Goal: Task Accomplishment & Management: Complete application form

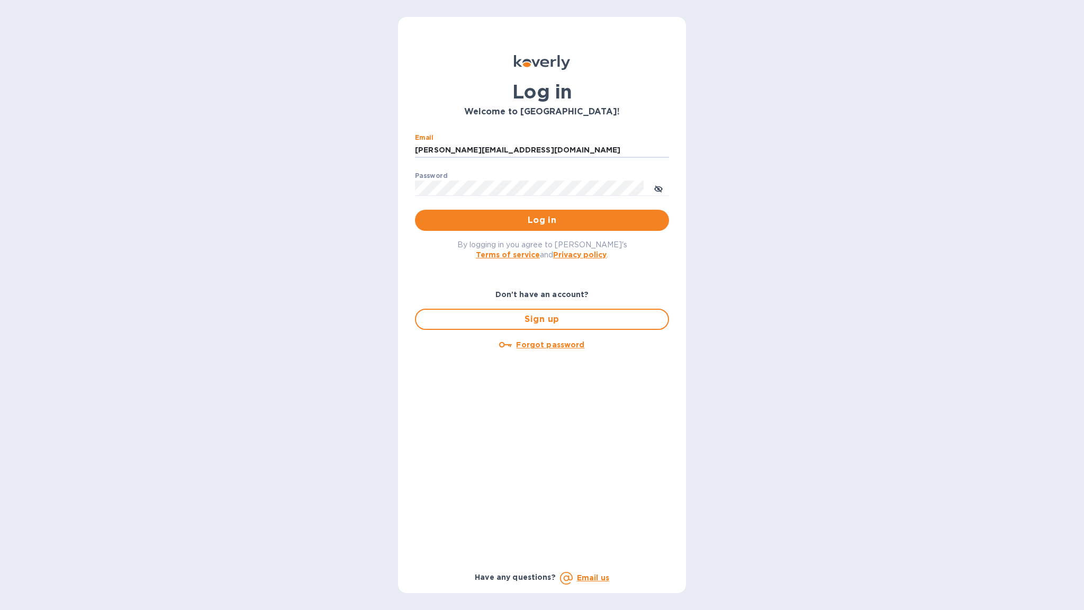
type input "[PERSON_NAME][EMAIL_ADDRESS][DOMAIN_NAME]"
click at [533, 219] on span "Log in" at bounding box center [541, 220] width 237 height 13
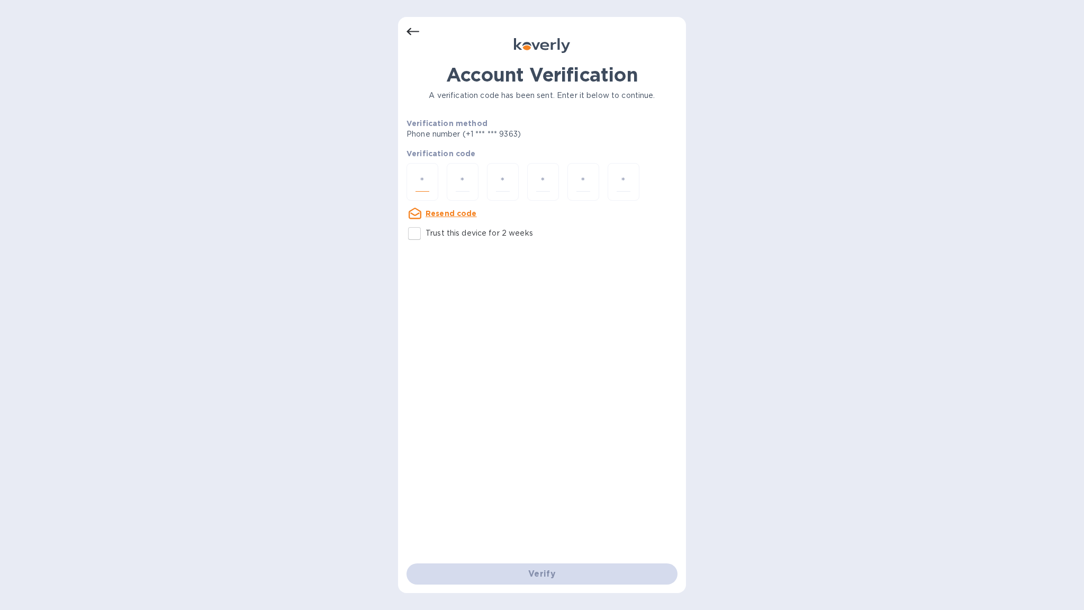
click at [427, 183] on input "number" at bounding box center [422, 182] width 14 height 20
type input "2"
type input "4"
type input "7"
type input "6"
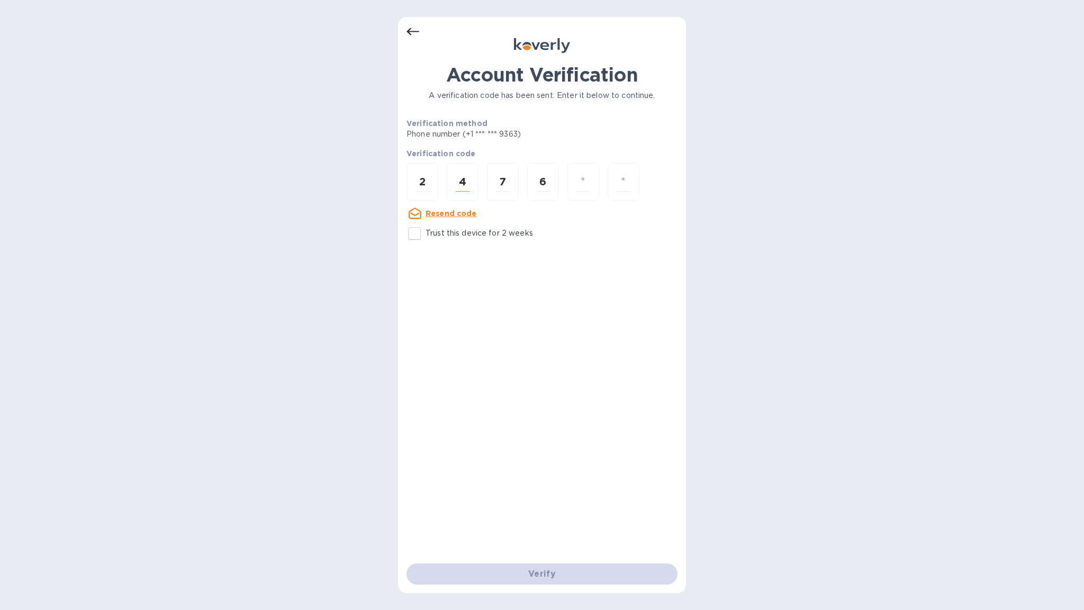
type input "0"
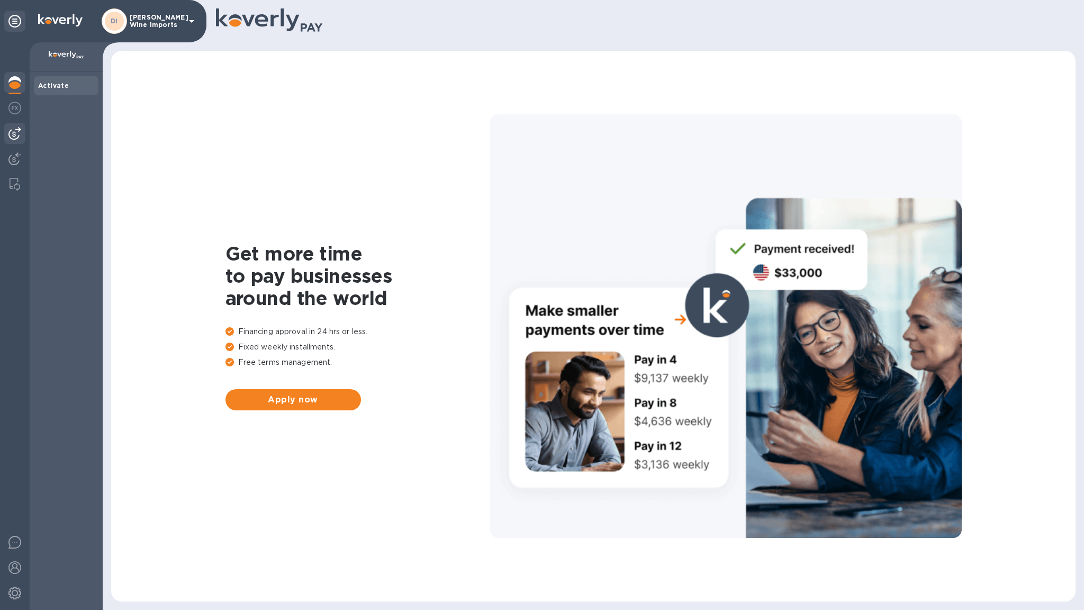
click at [14, 131] on img at bounding box center [14, 133] width 13 height 13
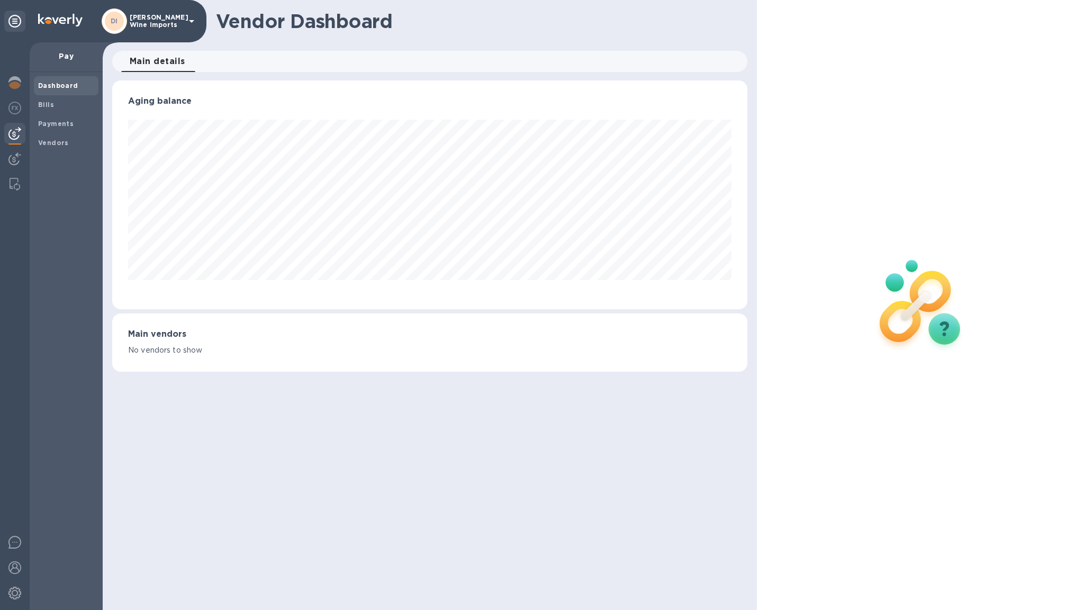
scroll to position [229, 635]
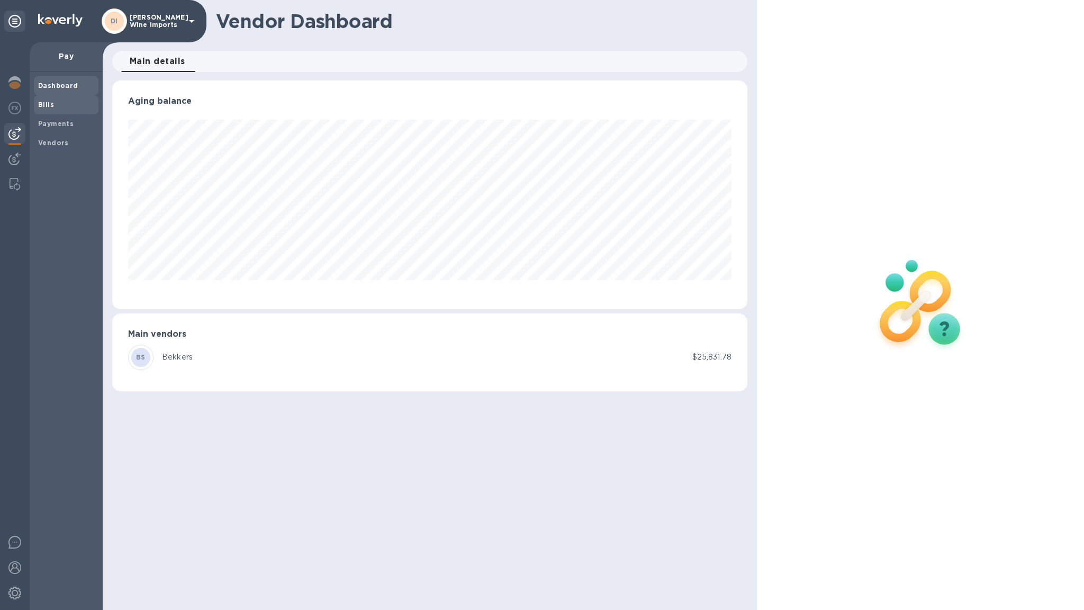
click at [49, 104] on b "Bills" at bounding box center [46, 105] width 16 height 8
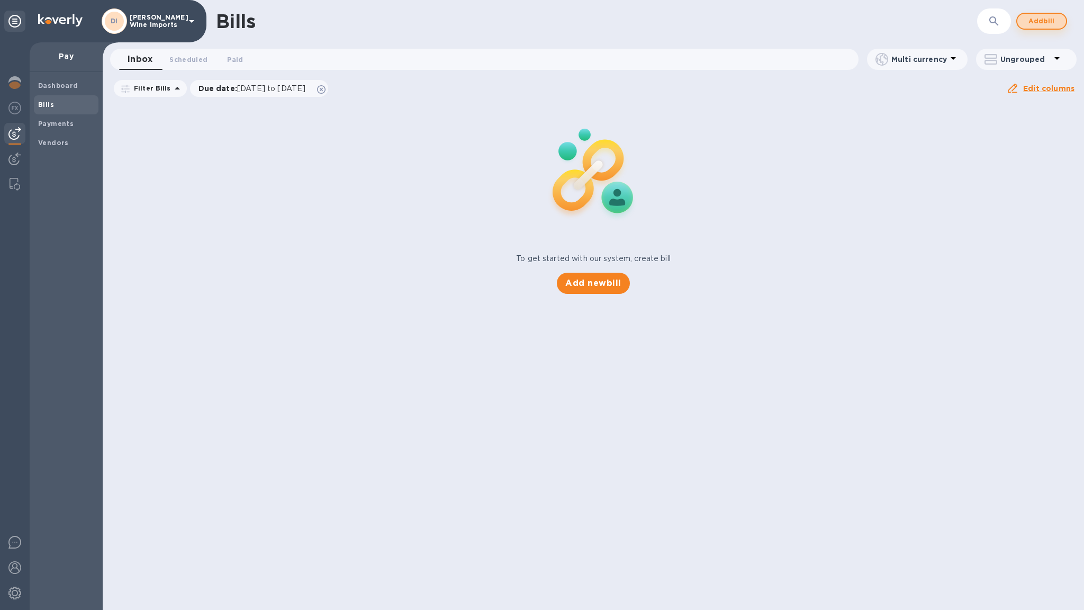
click at [1041, 19] on span "Add bill" at bounding box center [1042, 21] width 32 height 13
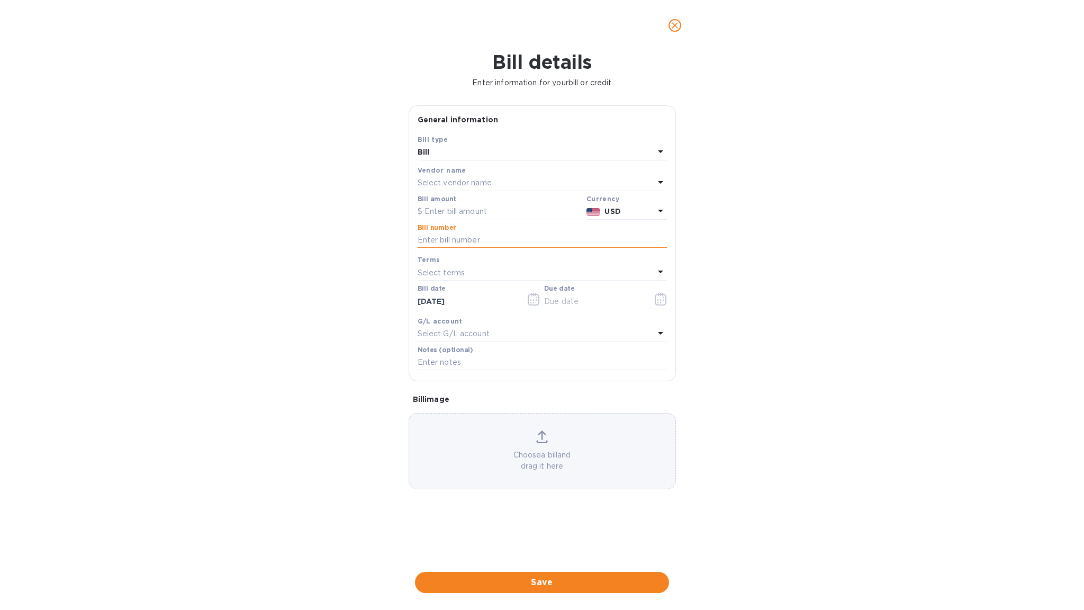
click at [516, 236] on input "text" at bounding box center [542, 240] width 249 height 16
paste input "00004-00000036"
type input "00004-00000036"
click at [511, 174] on div "Vendor name" at bounding box center [542, 170] width 249 height 11
click at [661, 181] on icon at bounding box center [660, 182] width 5 height 3
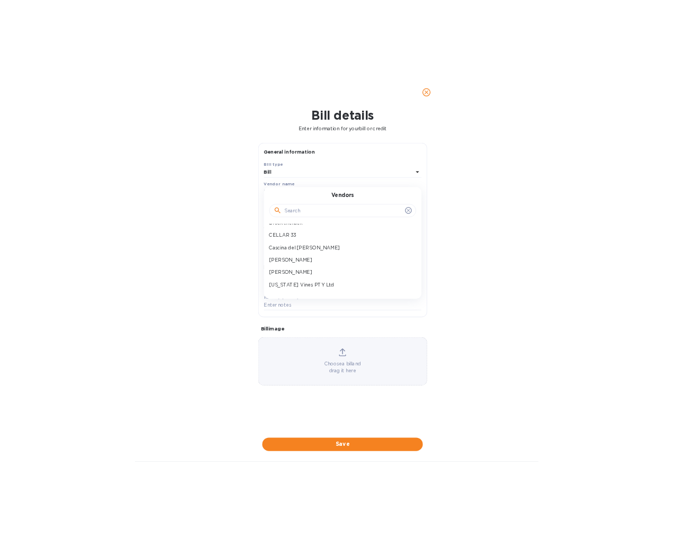
scroll to position [149, 0]
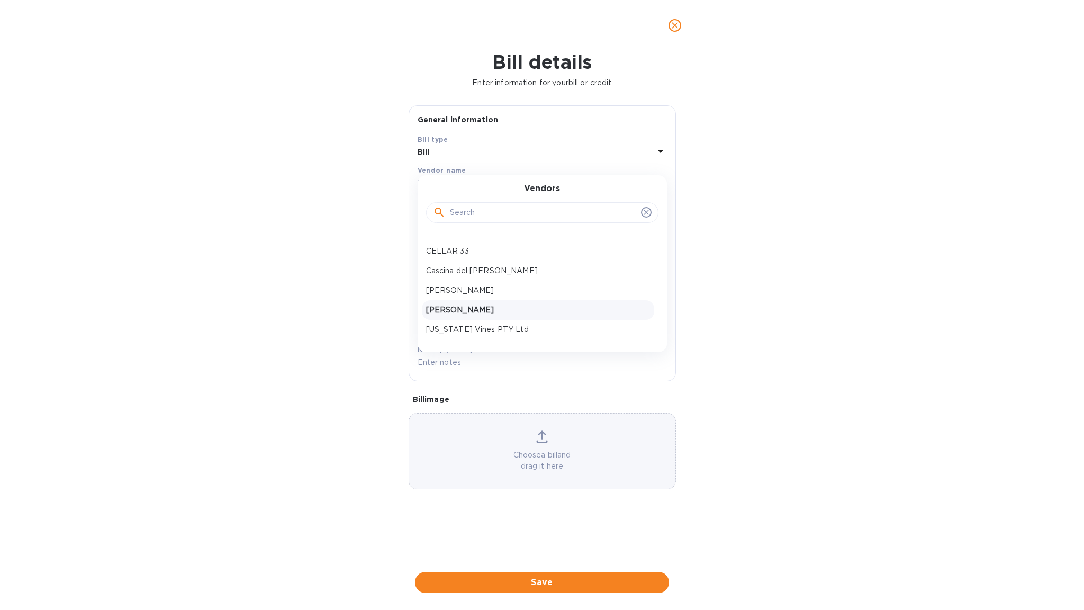
click at [455, 306] on p "Clement sa" at bounding box center [538, 309] width 224 height 11
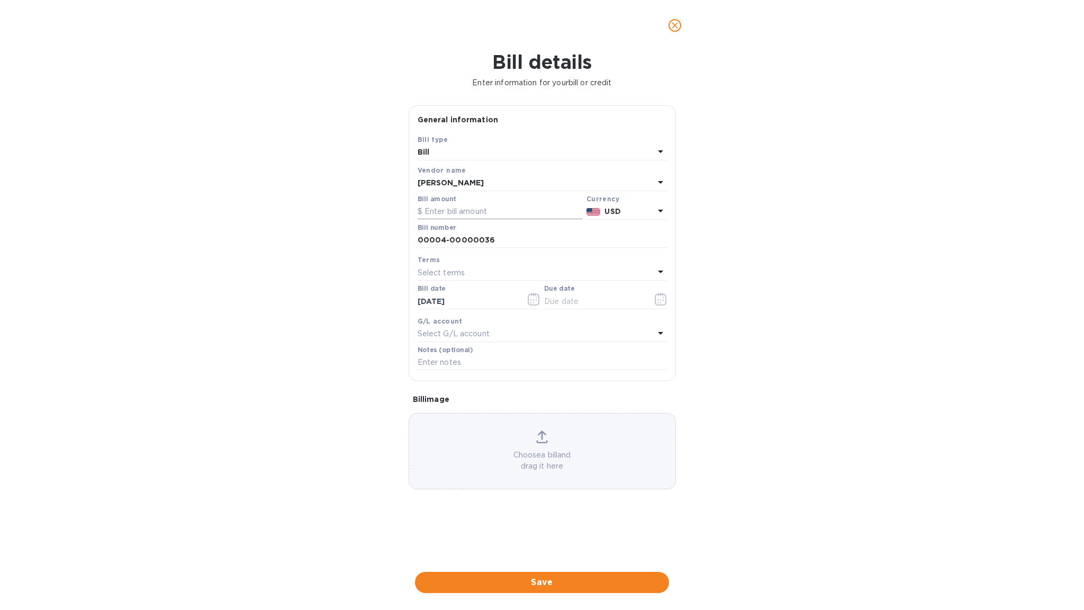
click at [501, 207] on input "text" at bounding box center [500, 212] width 165 height 16
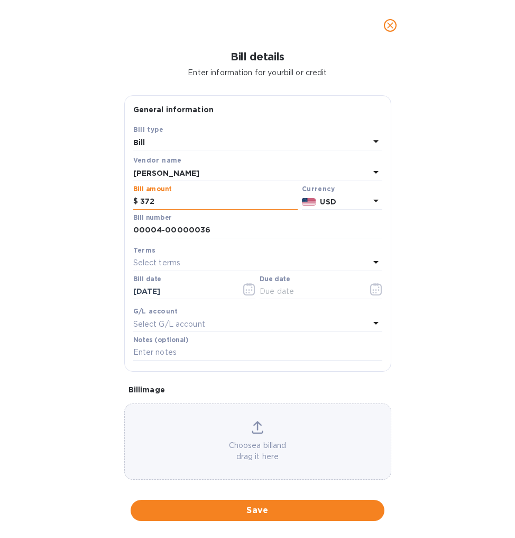
type input "3,726"
click at [173, 261] on p "Select terms" at bounding box center [157, 262] width 48 height 11
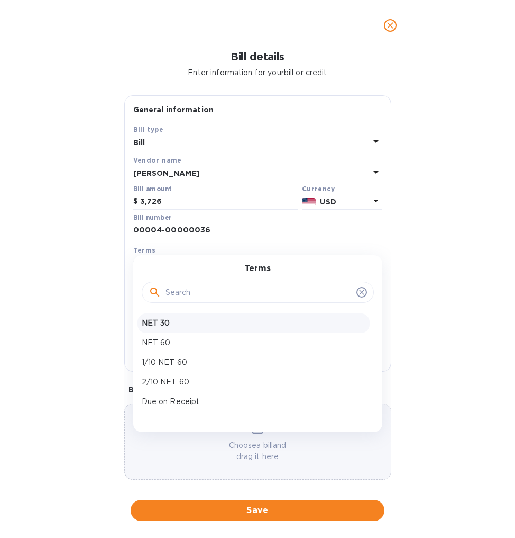
click at [160, 322] on p "NET 30" at bounding box center [254, 323] width 224 height 11
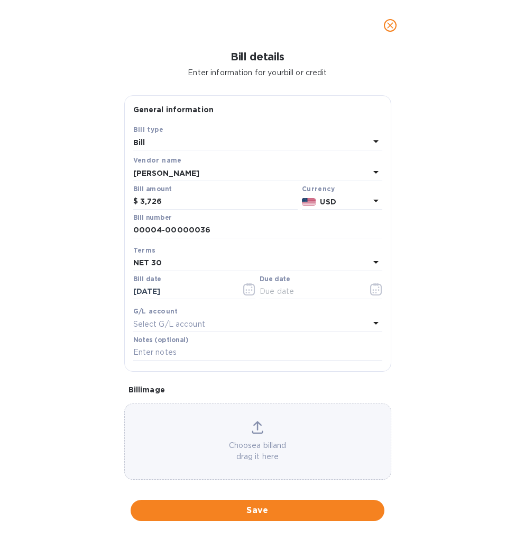
type input "11/14/2025"
click at [152, 289] on input "10/15/2025" at bounding box center [183, 292] width 100 height 16
click at [150, 288] on input "10/15/2025" at bounding box center [183, 292] width 100 height 16
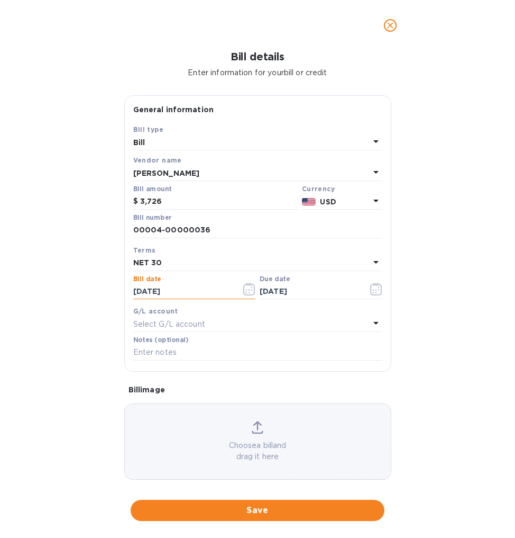
click at [150, 288] on input "10/15/2025" at bounding box center [183, 292] width 100 height 16
type input "10/14/2025"
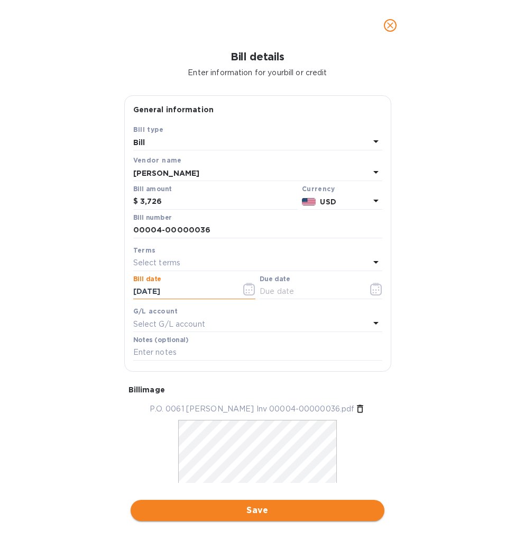
click at [257, 504] on span "Save" at bounding box center [257, 510] width 237 height 13
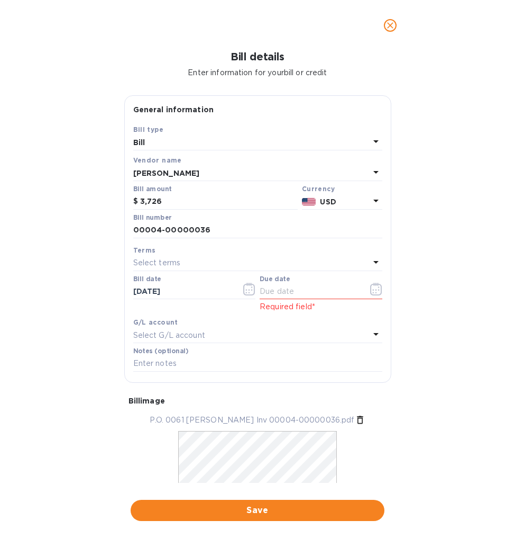
click at [184, 259] on div "Select terms" at bounding box center [251, 263] width 237 height 15
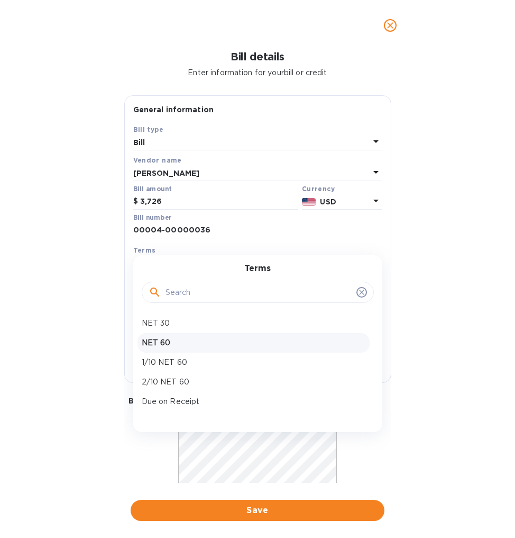
click at [161, 340] on p "NET 60" at bounding box center [254, 342] width 224 height 11
type input "12/13/2025"
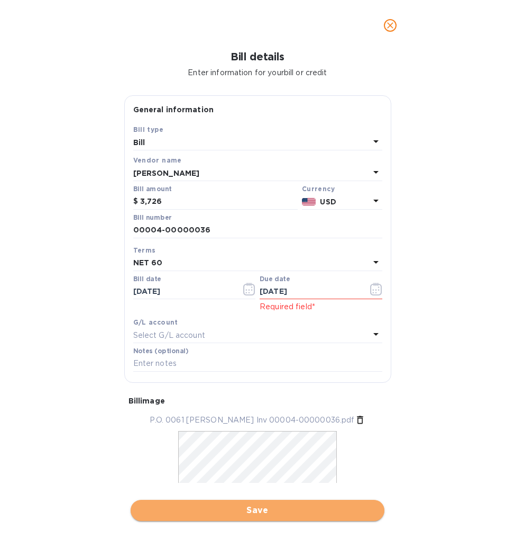
click at [255, 504] on span "Save" at bounding box center [257, 510] width 237 height 13
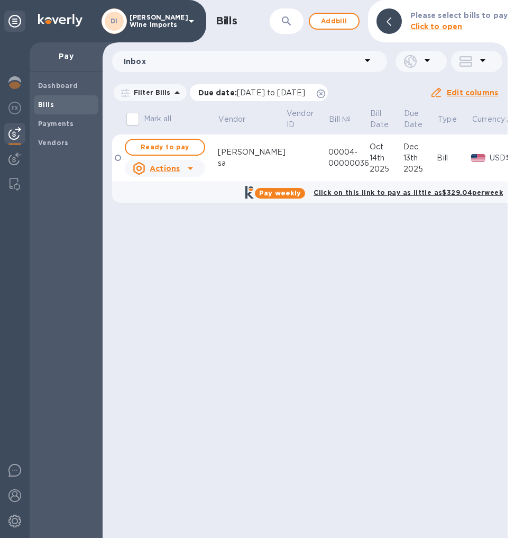
click at [237, 93] on span "08/16/2025 to 12/14/2025" at bounding box center [271, 92] width 68 height 8
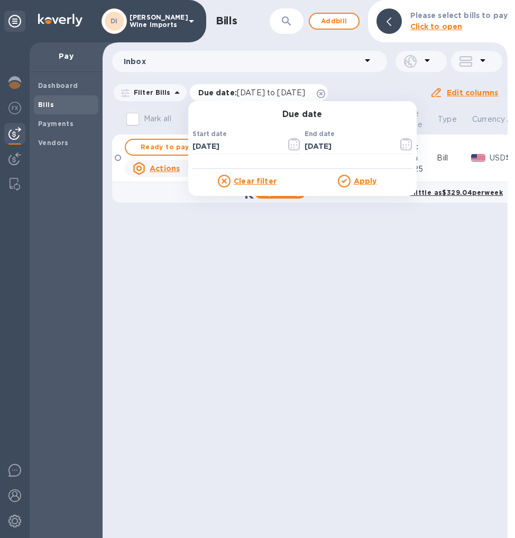
click at [237, 93] on span "08/16/2025 to 12/14/2025" at bounding box center [271, 92] width 68 height 8
click at [194, 144] on input "08/16/2025" at bounding box center [235, 147] width 85 height 16
type input "01/16/2025"
click at [356, 181] on u "Apply" at bounding box center [365, 181] width 23 height 8
